Goal: Task Accomplishment & Management: Use online tool/utility

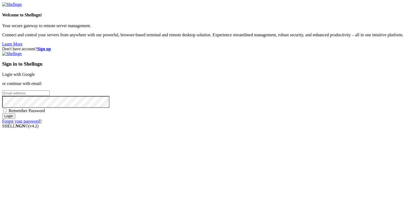
type input "[PERSON_NAME][EMAIL_ADDRESS][DOMAIN_NAME]"
click at [15, 119] on input "Login" at bounding box center [8, 116] width 13 height 6
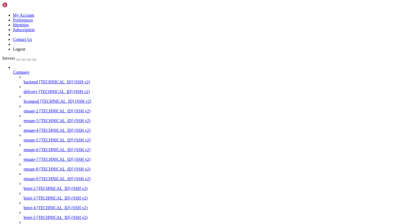
click at [13, 70] on icon at bounding box center [13, 70] width 0 height 0
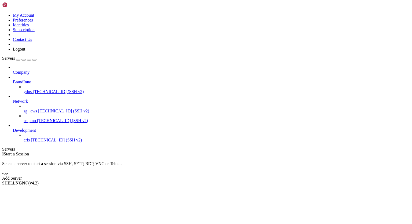
click at [34, 137] on span "[TECHNICAL_ID] (SSH v2)" at bounding box center [56, 139] width 51 height 5
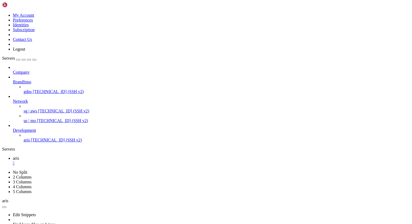
scroll to position [393, 0]
drag, startPoint x: 16, startPoint y: 360, endPoint x: 97, endPoint y: 360, distance: 81.6
drag, startPoint x: 16, startPoint y: 402, endPoint x: 120, endPoint y: 400, distance: 104.2
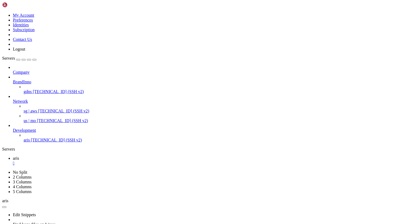
drag, startPoint x: 41, startPoint y: 432, endPoint x: 161, endPoint y: 431, distance: 120.0
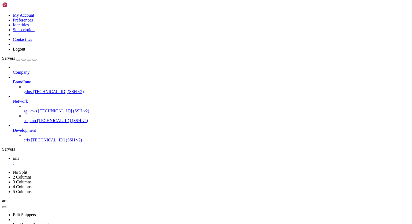
drag, startPoint x: 235, startPoint y: 345, endPoint x: 4, endPoint y: 325, distance: 231.8
drag, startPoint x: 15, startPoint y: 402, endPoint x: 124, endPoint y: 402, distance: 108.8
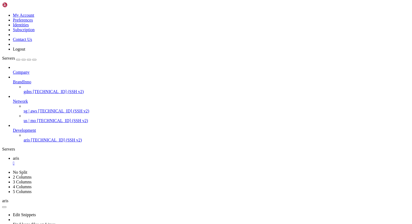
drag, startPoint x: 107, startPoint y: 464, endPoint x: 16, endPoint y: 370, distance: 130.3
drag, startPoint x: 34, startPoint y: 436, endPoint x: 6, endPoint y: 389, distance: 54.5
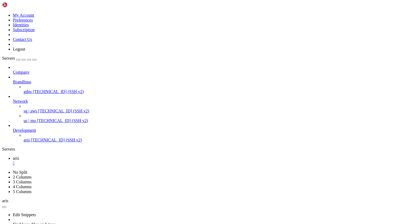
scroll to position [7642, 0]
drag, startPoint x: 4, startPoint y: 379, endPoint x: 39, endPoint y: 399, distance: 40.0
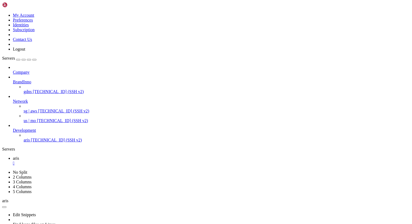
scroll to position [9596, 0]
